Goal: Information Seeking & Learning: Learn about a topic

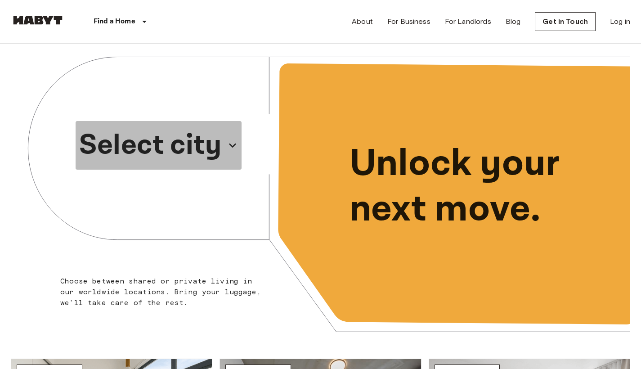
click at [204, 139] on p "Select city" at bounding box center [150, 145] width 143 height 43
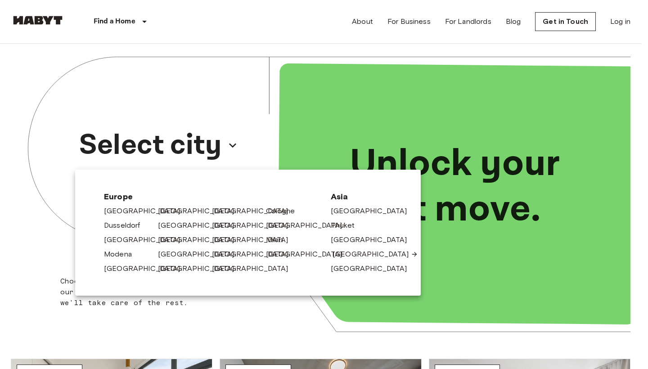
click at [343, 253] on link "[GEOGRAPHIC_DATA]" at bounding box center [376, 254] width 86 height 11
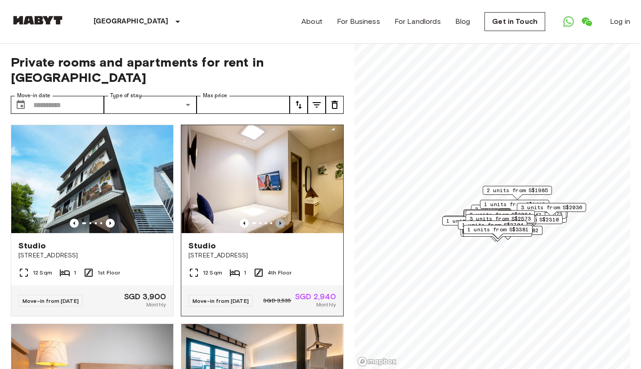
click at [280, 221] on icon "Previous image" at bounding box center [281, 223] width 2 height 4
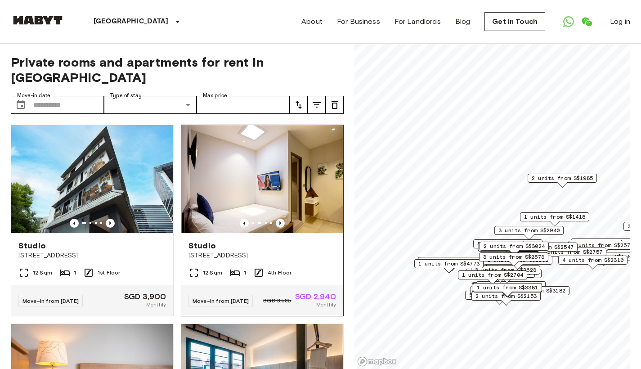
click at [280, 221] on icon "Previous image" at bounding box center [281, 223] width 2 height 4
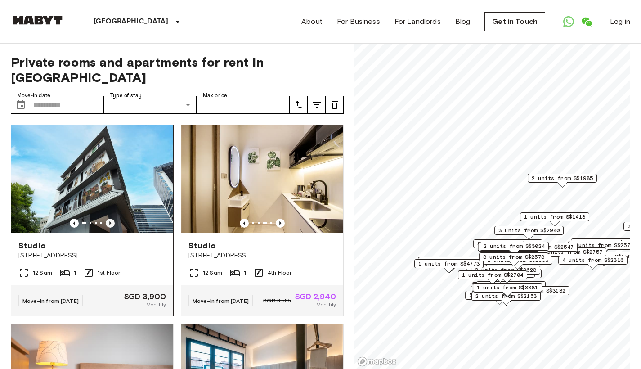
click at [109, 221] on icon "Previous image" at bounding box center [110, 223] width 2 height 4
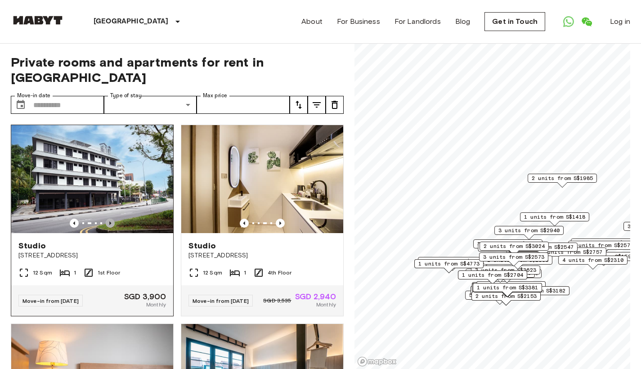
click at [109, 221] on icon "Previous image" at bounding box center [110, 223] width 2 height 4
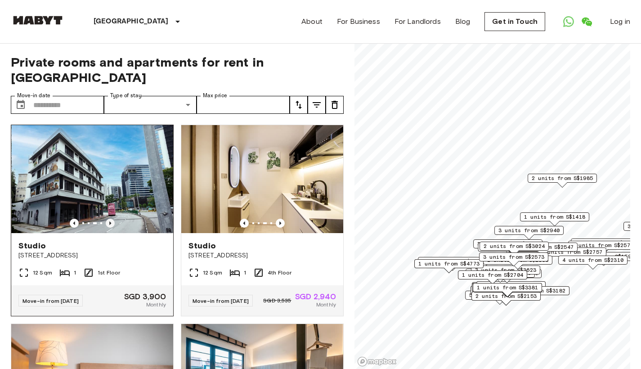
click at [109, 221] on icon "Previous image" at bounding box center [110, 223] width 2 height 4
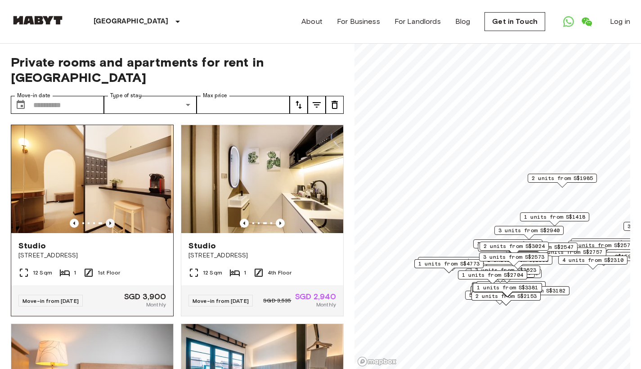
click at [109, 221] on icon "Previous image" at bounding box center [110, 223] width 2 height 4
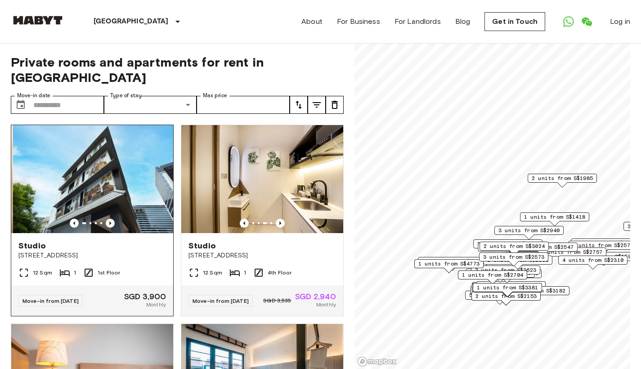
click at [109, 221] on icon "Previous image" at bounding box center [110, 223] width 2 height 4
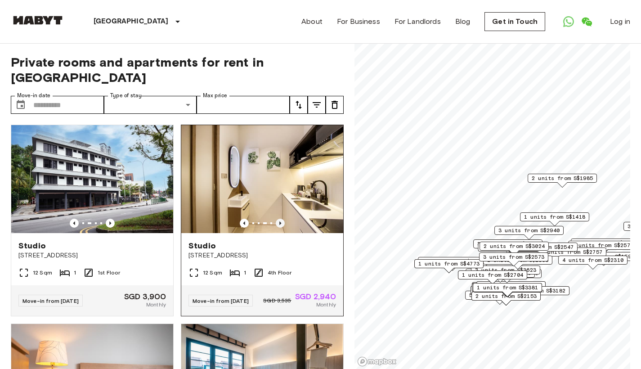
click at [280, 221] on icon "Previous image" at bounding box center [281, 223] width 2 height 4
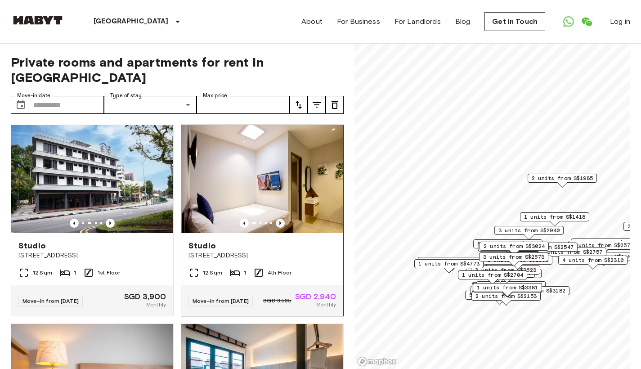
click at [280, 221] on icon "Previous image" at bounding box center [281, 223] width 2 height 4
click at [276, 220] on icon "Previous image" at bounding box center [280, 223] width 9 height 9
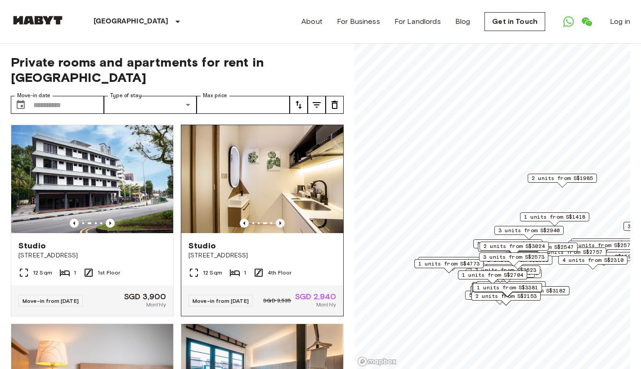
click at [276, 220] on icon "Previous image" at bounding box center [280, 223] width 9 height 9
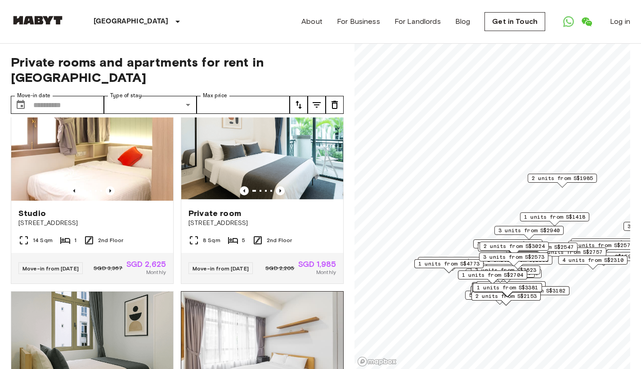
scroll to position [628, 0]
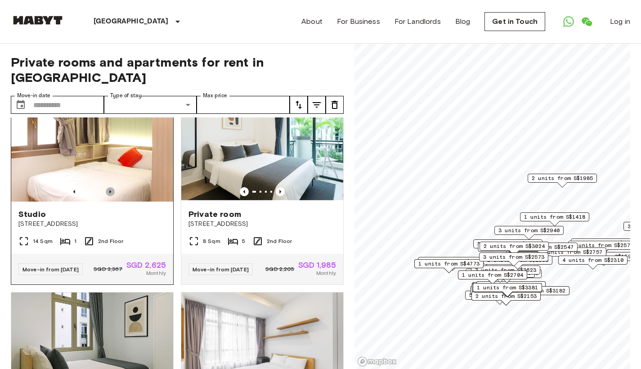
click at [110, 196] on icon "Previous image" at bounding box center [110, 191] width 9 height 9
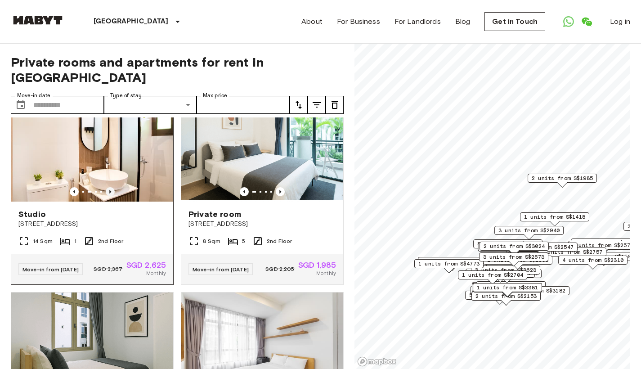
click at [110, 196] on icon "Previous image" at bounding box center [110, 191] width 9 height 9
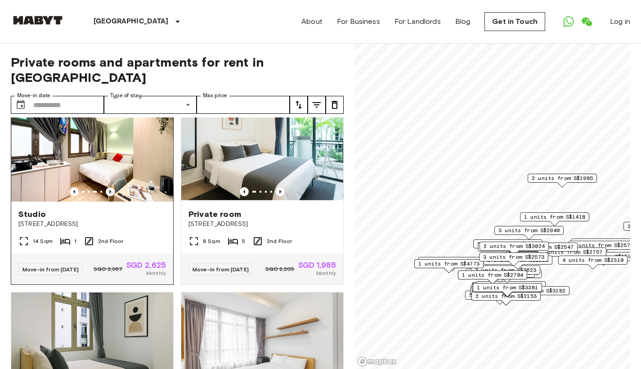
click at [110, 196] on icon "Previous image" at bounding box center [110, 191] width 9 height 9
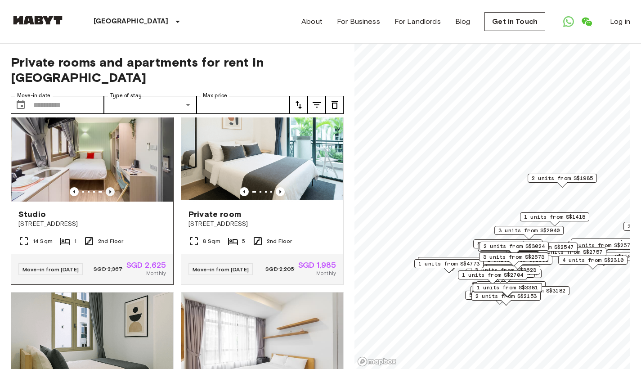
click at [110, 196] on icon "Previous image" at bounding box center [110, 191] width 9 height 9
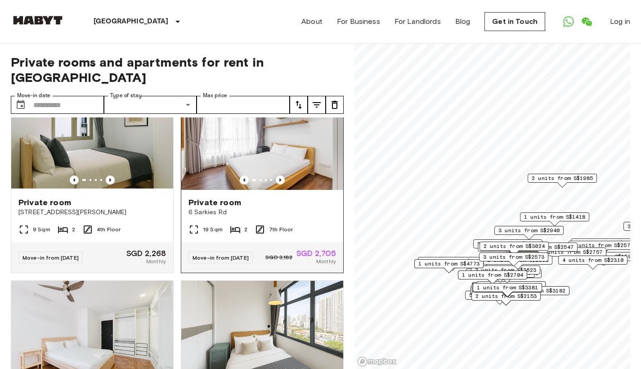
scroll to position [839, 0]
click at [276, 185] on icon "Previous image" at bounding box center [280, 180] width 9 height 9
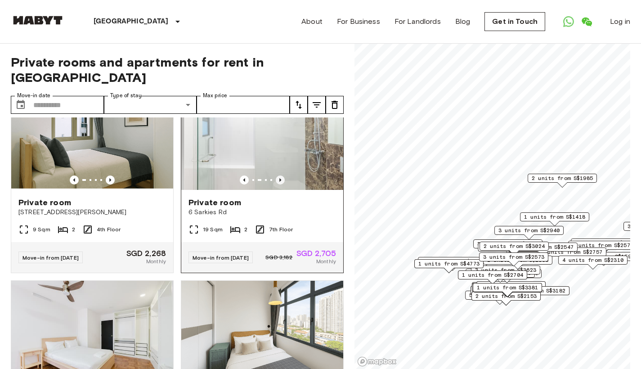
click at [276, 185] on icon "Previous image" at bounding box center [280, 180] width 9 height 9
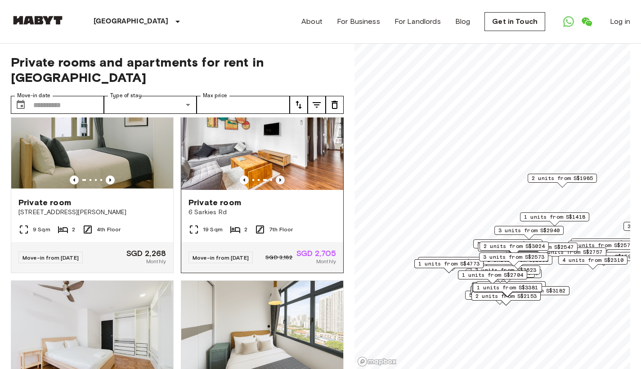
click at [276, 185] on icon "Previous image" at bounding box center [280, 180] width 9 height 9
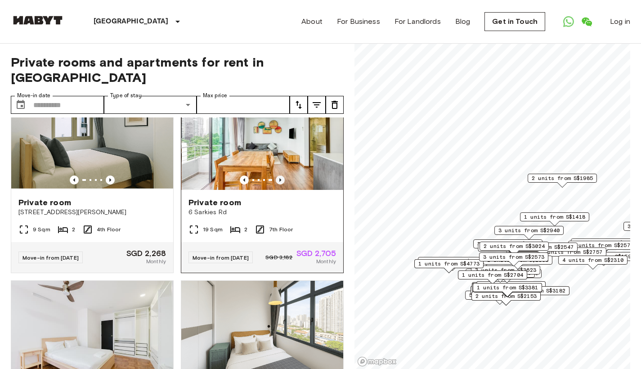
click at [276, 185] on icon "Previous image" at bounding box center [280, 180] width 9 height 9
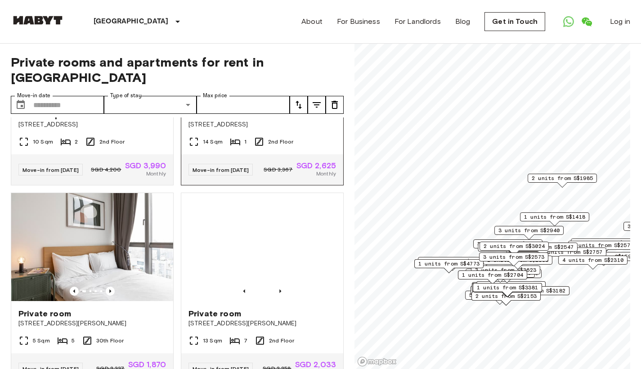
scroll to position [1673, 0]
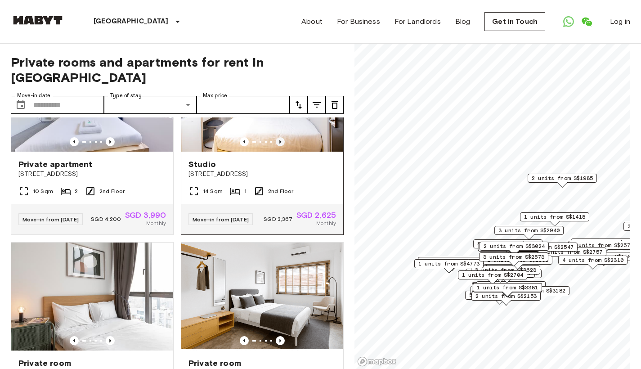
click at [276, 146] on icon "Previous image" at bounding box center [280, 141] width 9 height 9
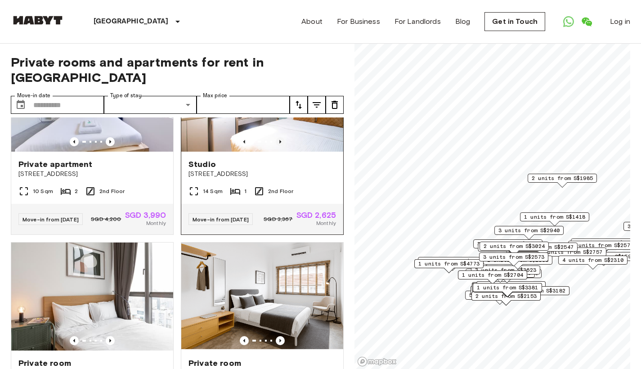
click at [276, 146] on icon "Previous image" at bounding box center [280, 141] width 9 height 9
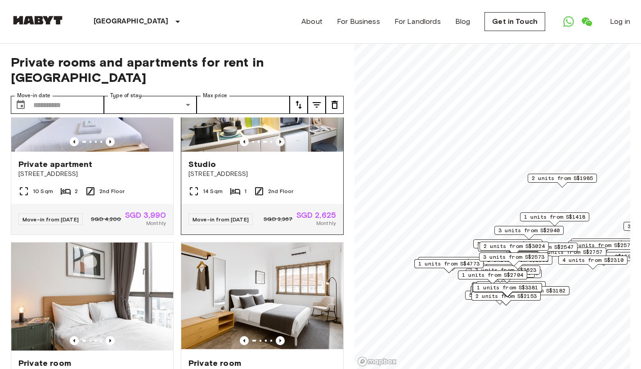
click at [276, 146] on icon "Previous image" at bounding box center [280, 141] width 9 height 9
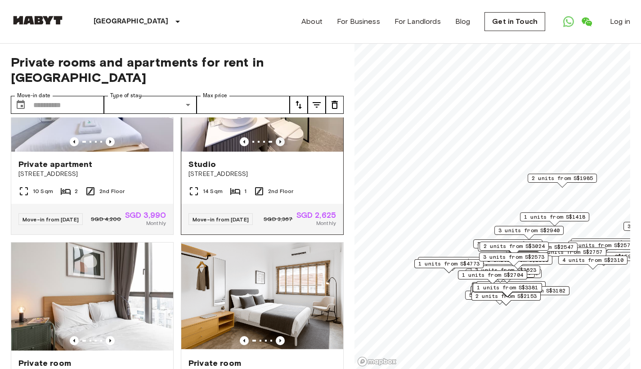
click at [276, 146] on icon "Previous image" at bounding box center [280, 141] width 9 height 9
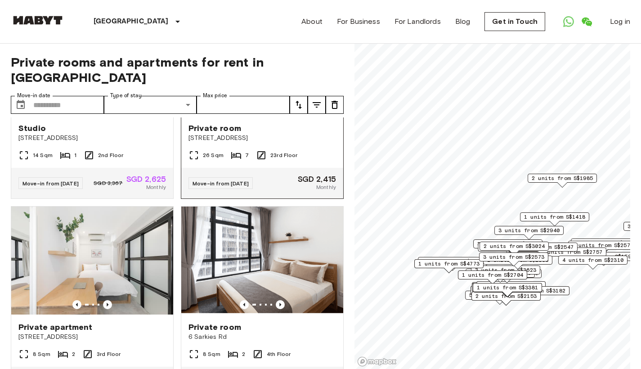
scroll to position [2306, 0]
click at [109, 108] on icon "Previous image" at bounding box center [110, 106] width 2 height 4
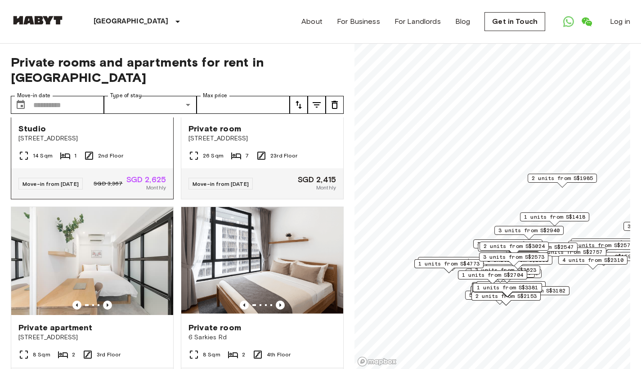
click at [109, 108] on icon "Previous image" at bounding box center [110, 106] width 2 height 4
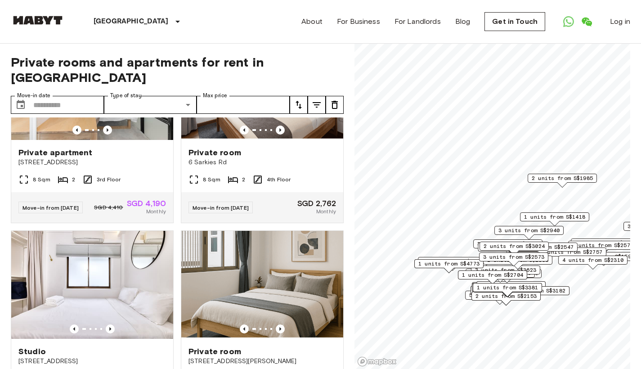
scroll to position [2490, 0]
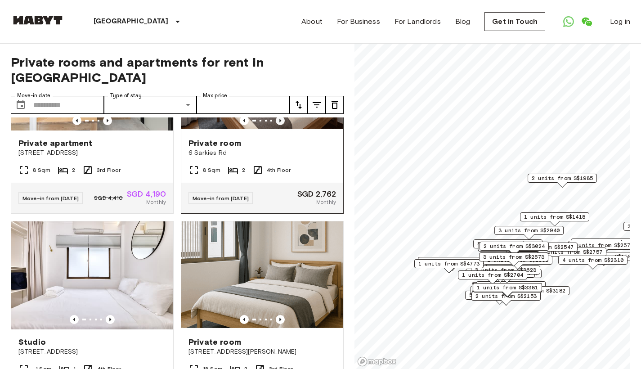
click at [277, 125] on icon "Previous image" at bounding box center [280, 120] width 9 height 9
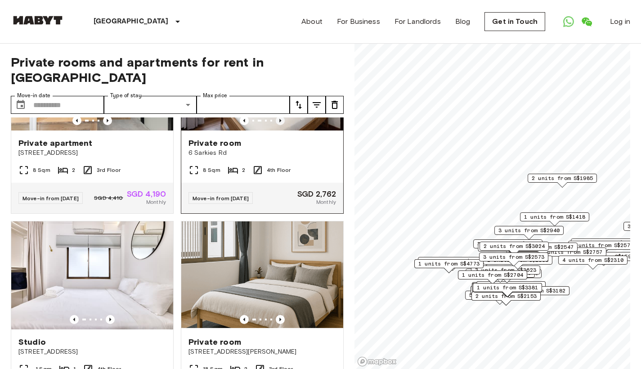
click at [277, 125] on icon "Previous image" at bounding box center [280, 120] width 9 height 9
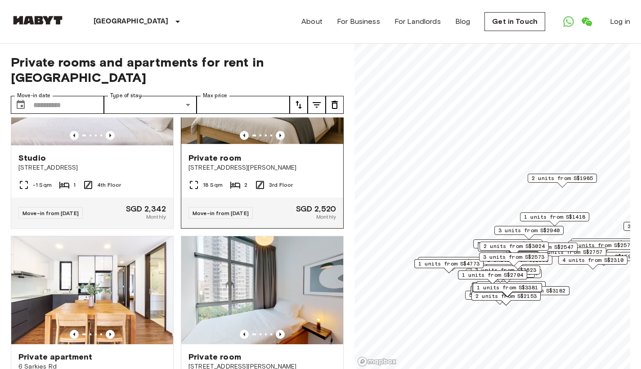
scroll to position [2710, 0]
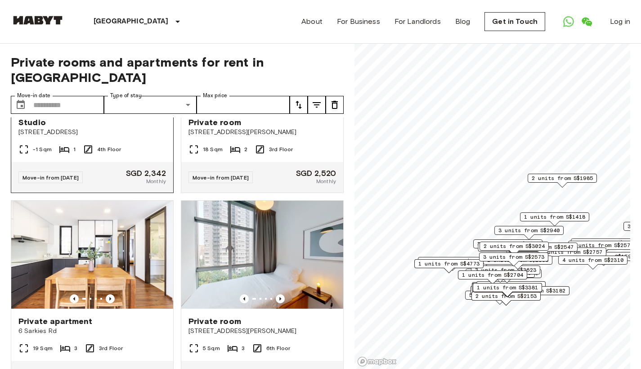
click at [109, 102] on icon "Previous image" at bounding box center [110, 100] width 2 height 4
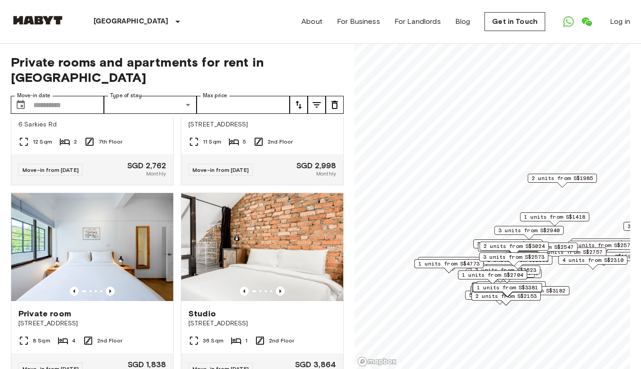
scroll to position [3314, 0]
click at [109, 97] on icon "Previous image" at bounding box center [110, 92] width 9 height 9
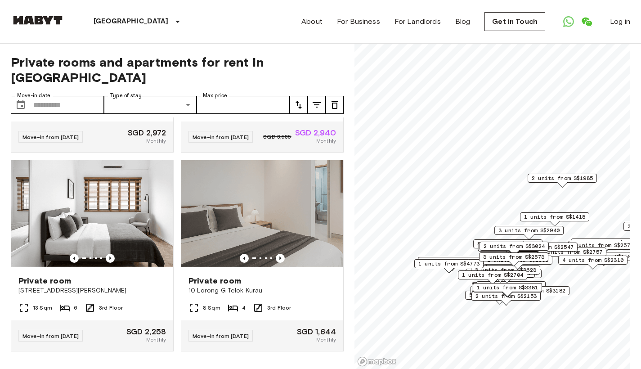
scroll to position [3735, 0]
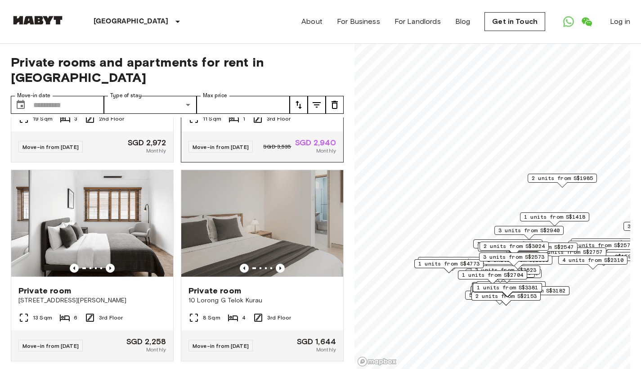
click at [277, 74] on icon "Previous image" at bounding box center [280, 69] width 9 height 9
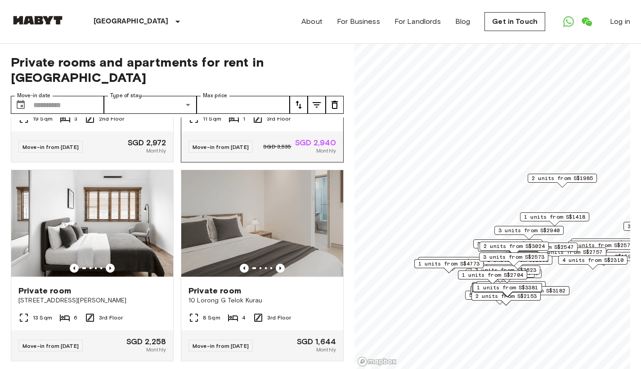
click at [277, 74] on icon "Previous image" at bounding box center [280, 69] width 9 height 9
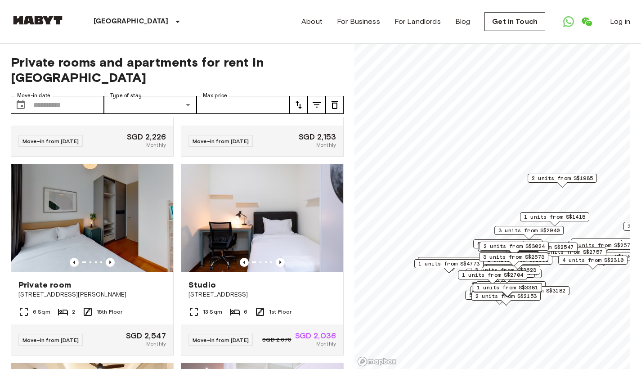
scroll to position [5347, 0]
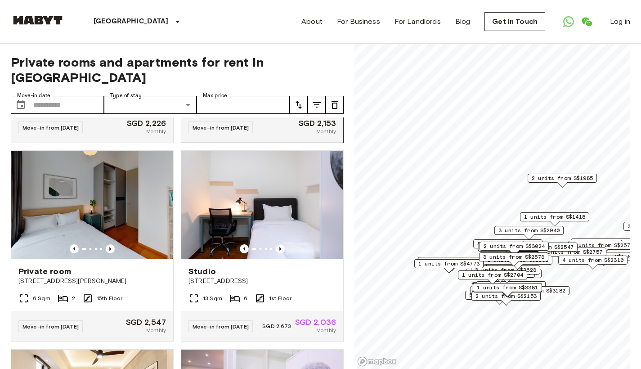
click at [276, 54] on icon "Previous image" at bounding box center [280, 49] width 9 height 9
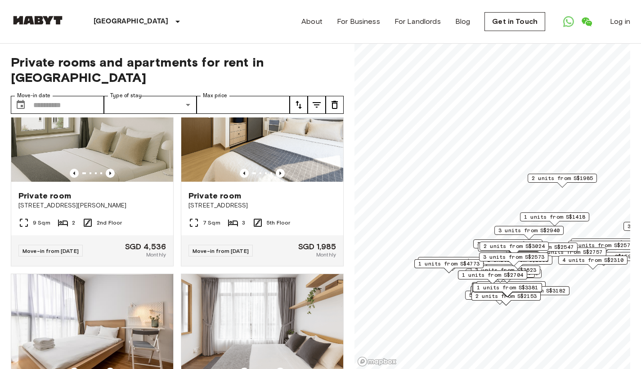
scroll to position [7015, 0]
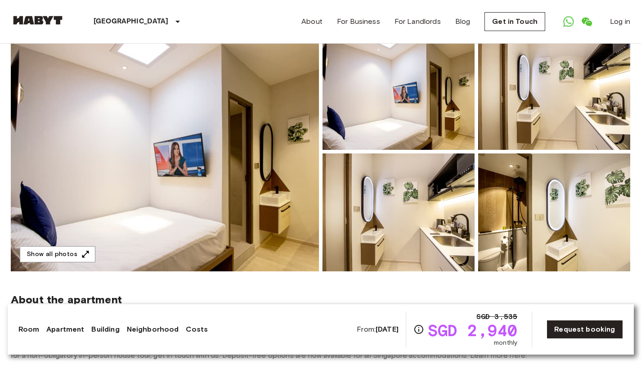
scroll to position [120, 0]
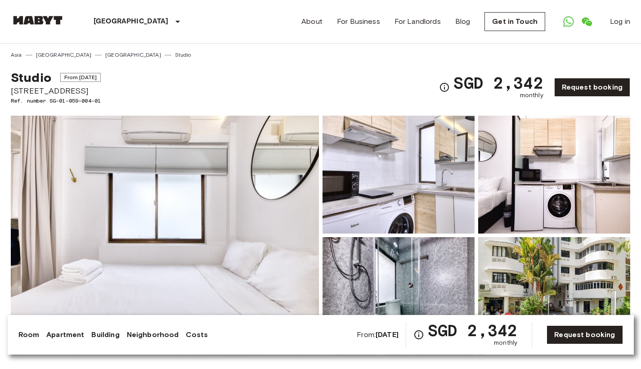
click at [266, 172] on img at bounding box center [165, 235] width 308 height 239
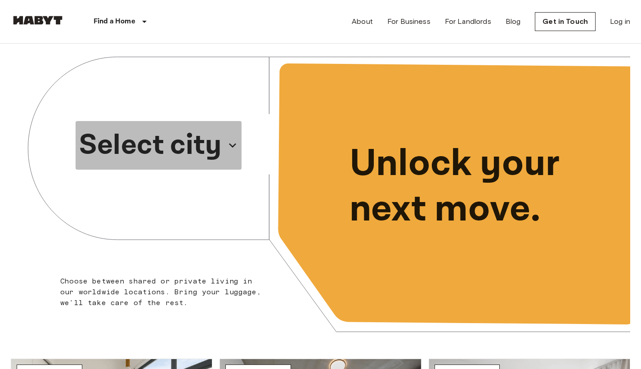
click at [238, 146] on icon "button" at bounding box center [233, 145] width 14 height 14
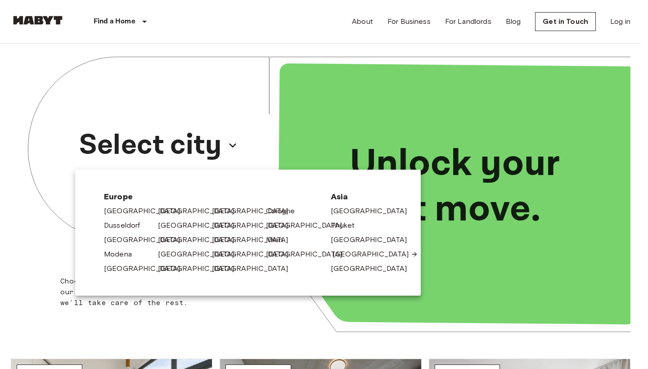
click at [350, 255] on link "[GEOGRAPHIC_DATA]" at bounding box center [376, 254] width 86 height 11
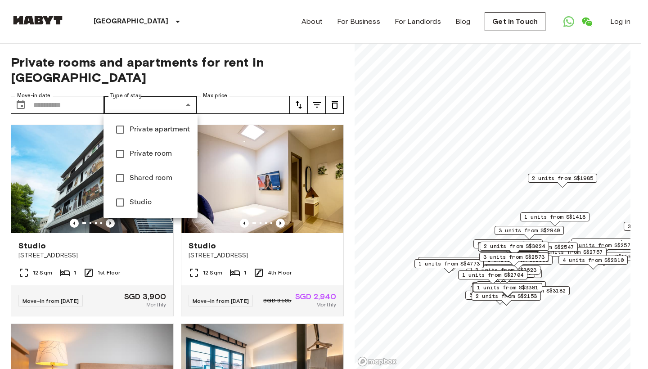
click at [294, 58] on div at bounding box center [324, 184] width 648 height 369
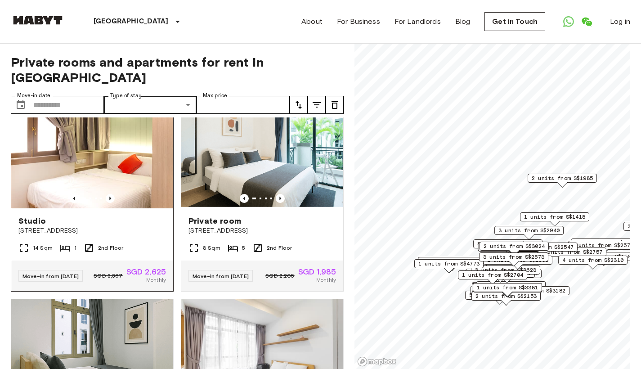
scroll to position [638, 0]
